Goal: Transaction & Acquisition: Subscribe to service/newsletter

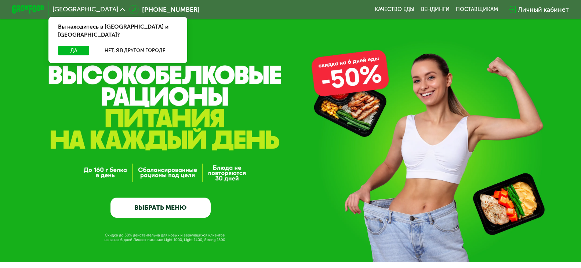
click at [339, 55] on div "GrowFood — доставка правильного питания ВЫБРАТЬ МЕНЮ" at bounding box center [290, 131] width 581 height 263
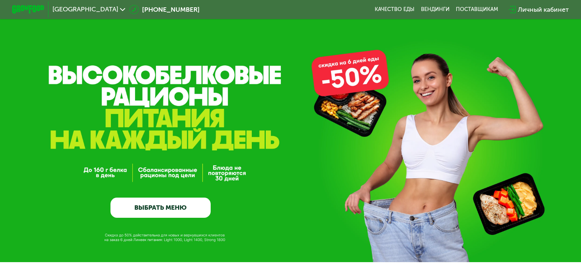
click at [184, 93] on div "GrowFood — доставка правильного питания ВЫБРАТЬ МЕНЮ" at bounding box center [290, 131] width 581 height 263
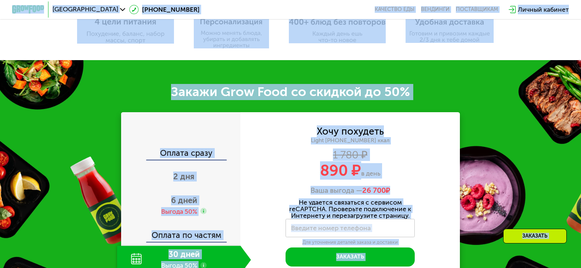
scroll to position [1249, 0]
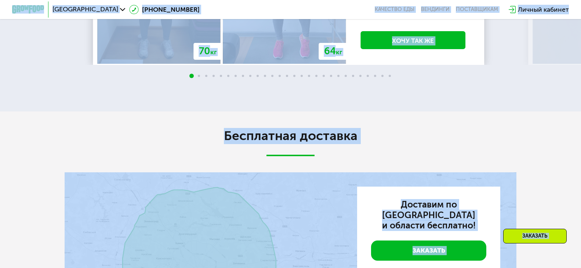
click at [433, 41] on link "Хочу так же" at bounding box center [413, 40] width 105 height 18
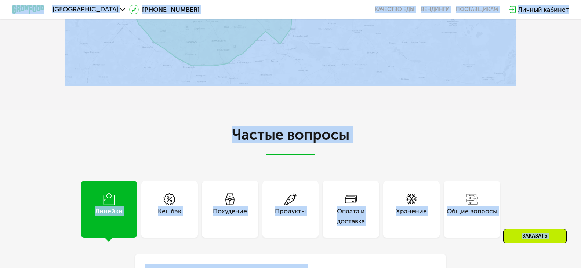
scroll to position [1255, 0]
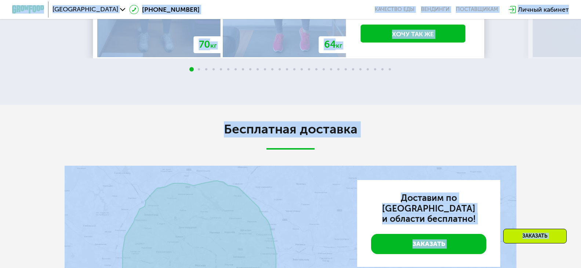
click at [395, 43] on link "Хочу так же" at bounding box center [413, 34] width 105 height 18
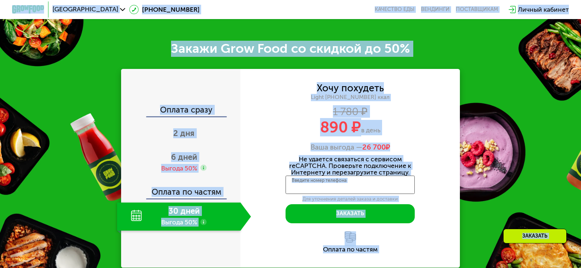
click at [383, 183] on input "Введите номер телефона" at bounding box center [350, 185] width 129 height 18
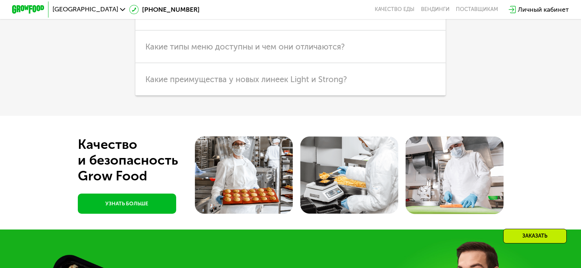
scroll to position [2693, 0]
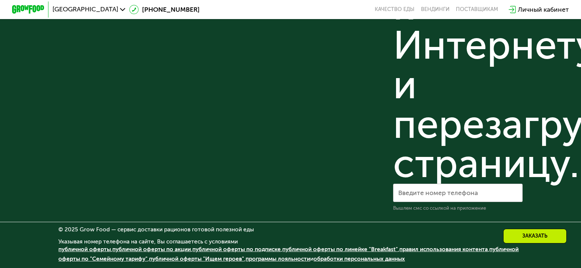
click at [342, 247] on link "публичной оферты по линейке "Breakfast"" at bounding box center [340, 249] width 116 height 7
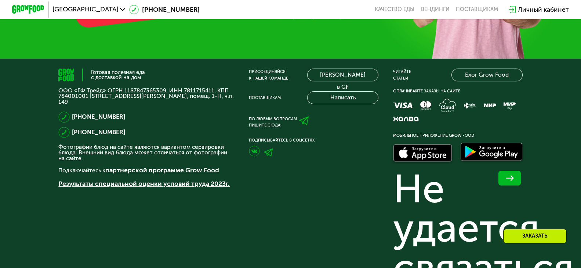
scroll to position [1584, 0]
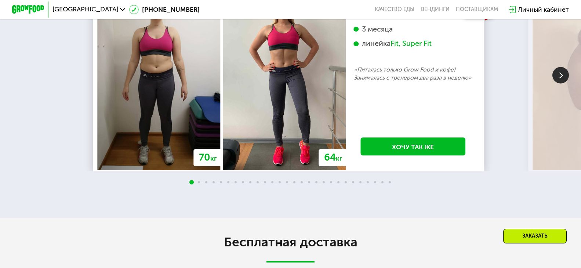
scroll to position [521, 0]
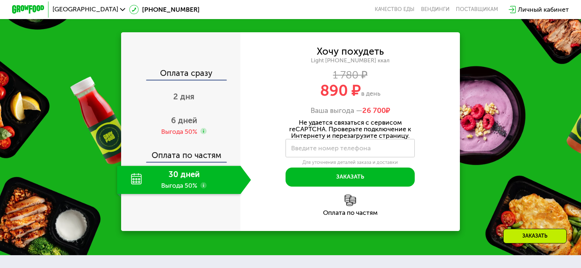
click at [339, 61] on div "Light [PHONE_NUMBER] ккал" at bounding box center [351, 60] width 220 height 7
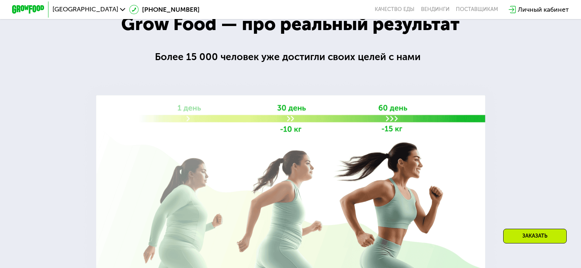
scroll to position [264, 0]
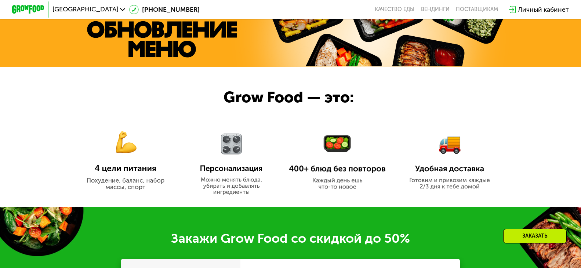
scroll to position [367, 0]
